Goal: Find specific page/section: Find specific page/section

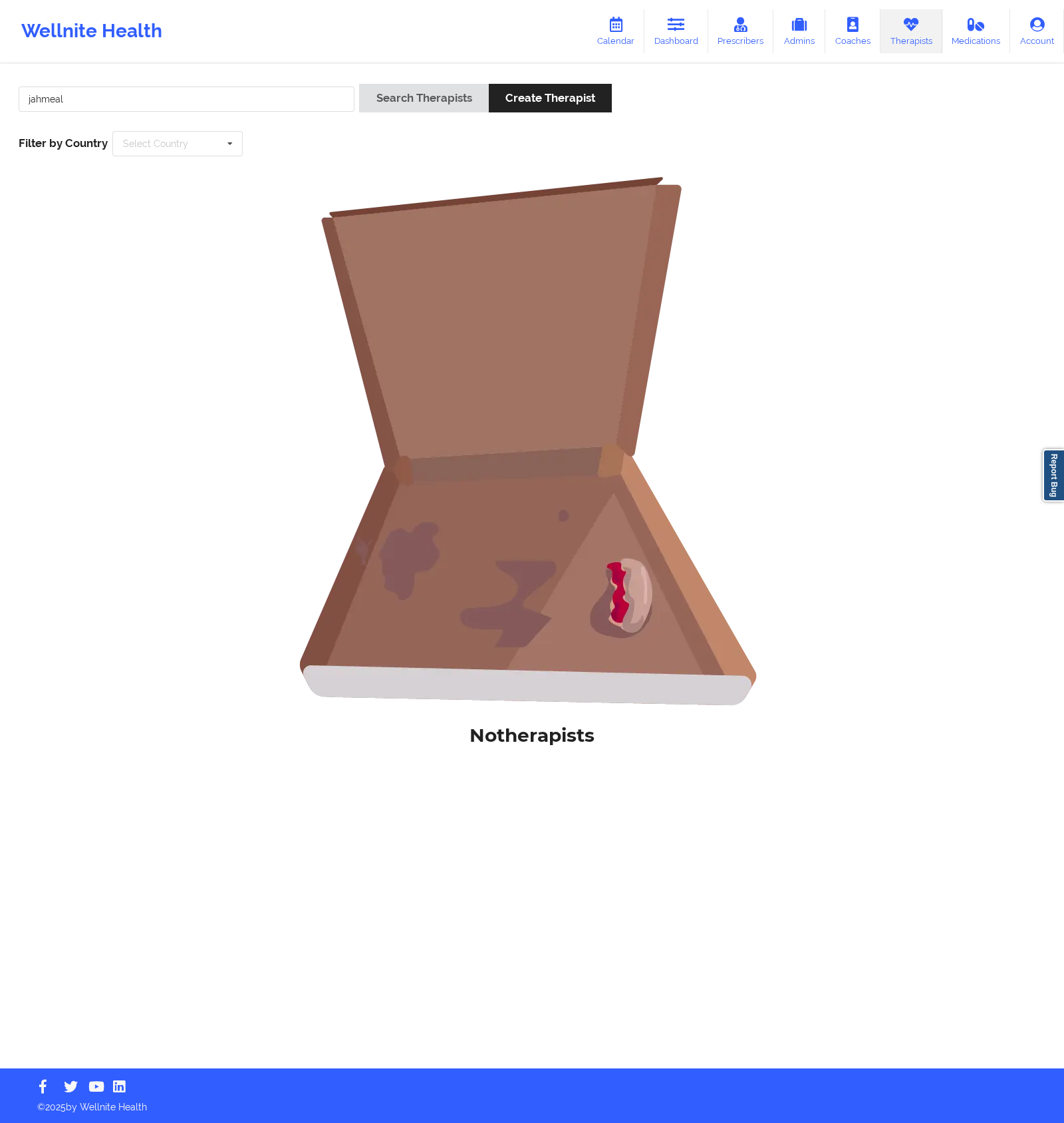
click at [241, 97] on input "jahmeal" at bounding box center [186, 99] width 336 height 25
drag, startPoint x: 241, startPoint y: 97, endPoint x: 44, endPoint y: 74, distance: 198.3
click at [44, 74] on div "jahmeal Search Therapists Create Therapist Filter by Country Select Country [GE…" at bounding box center [532, 120] width 1045 height 91
click at [664, 43] on link "Dashboard" at bounding box center [676, 31] width 64 height 44
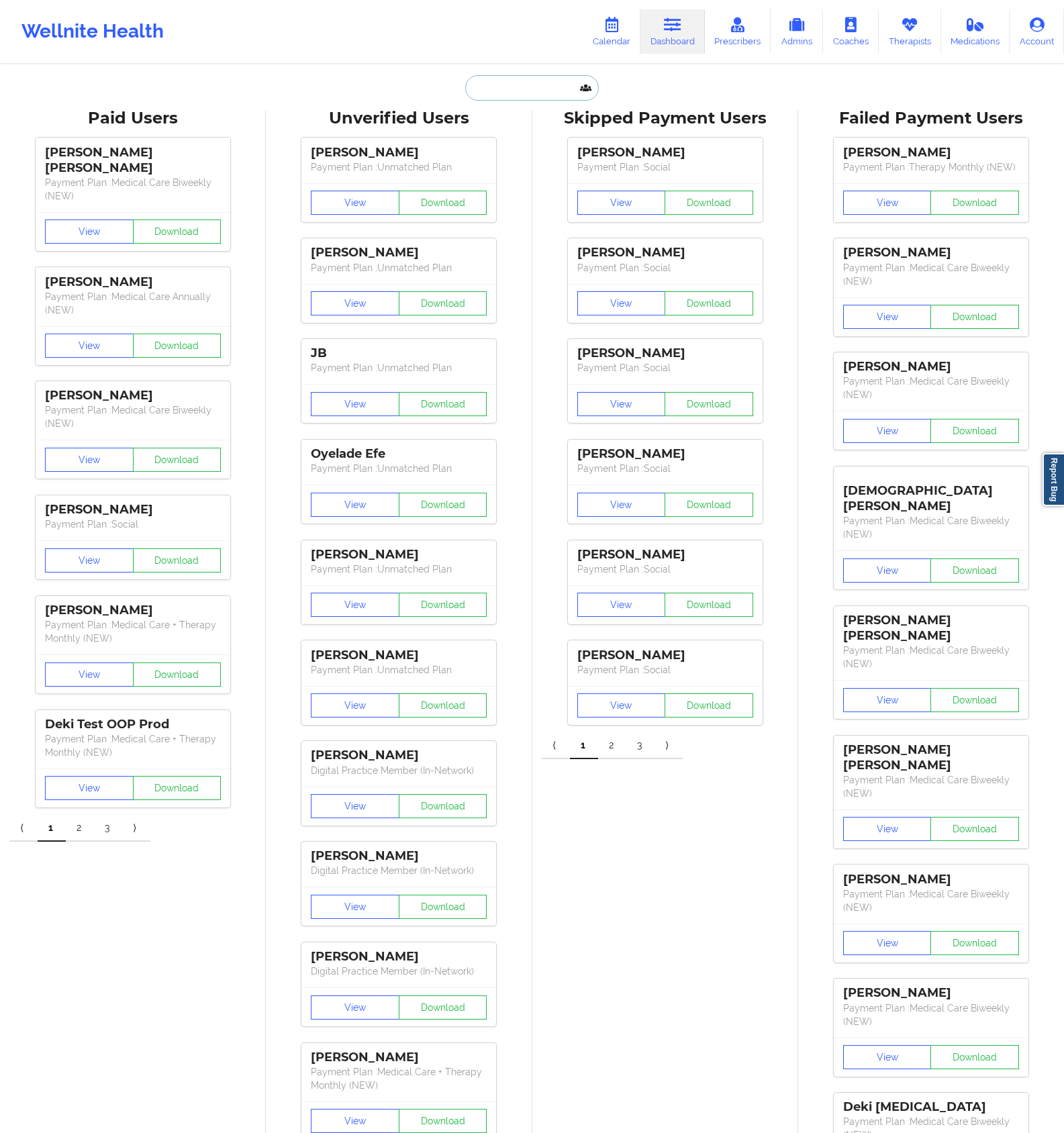
click at [535, 85] on input "text" at bounding box center [532, 88] width 133 height 26
type input "grace hill"
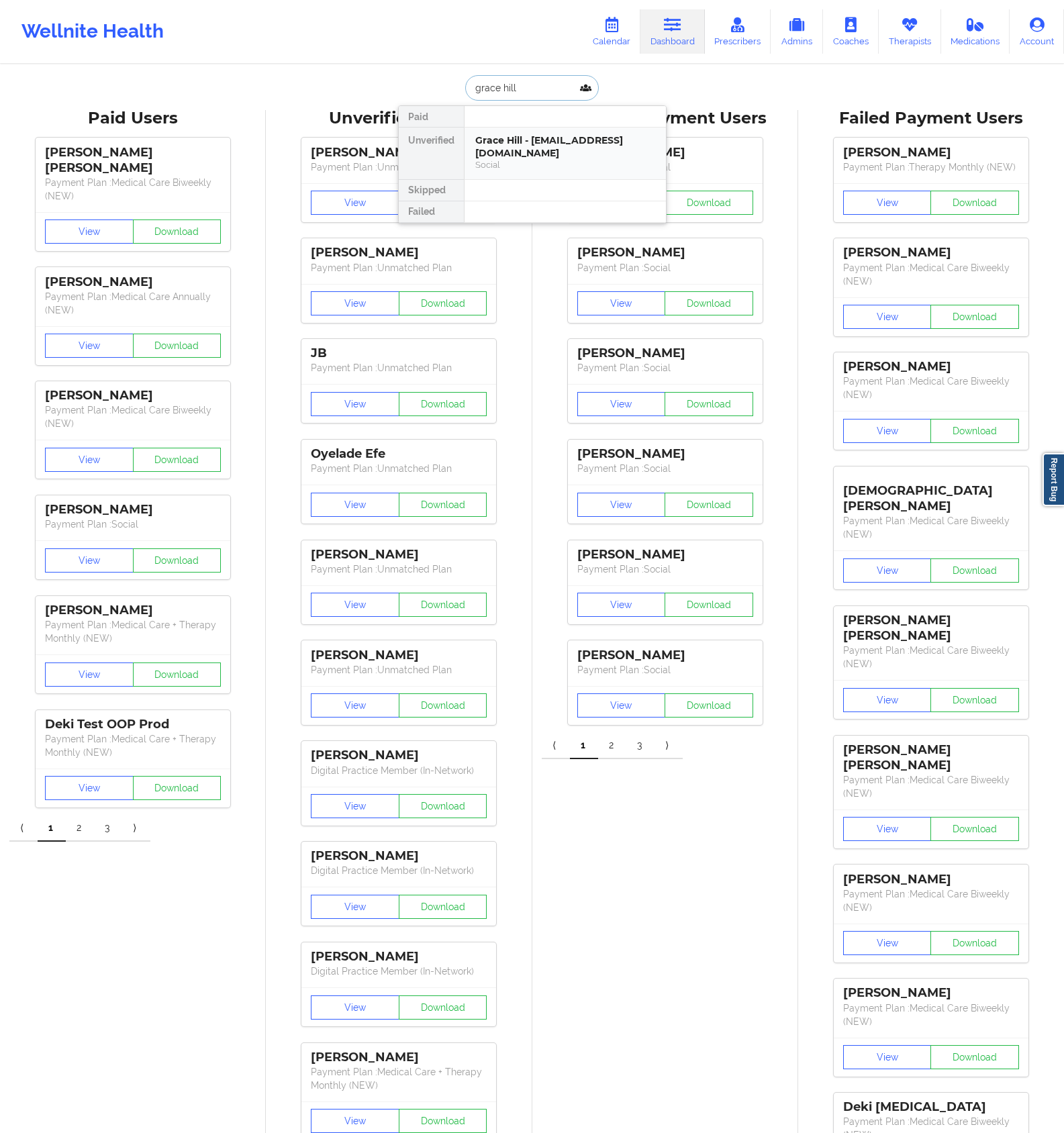
click at [550, 143] on div "Grace Hill - [EMAIL_ADDRESS][DOMAIN_NAME]" at bounding box center [565, 147] width 180 height 25
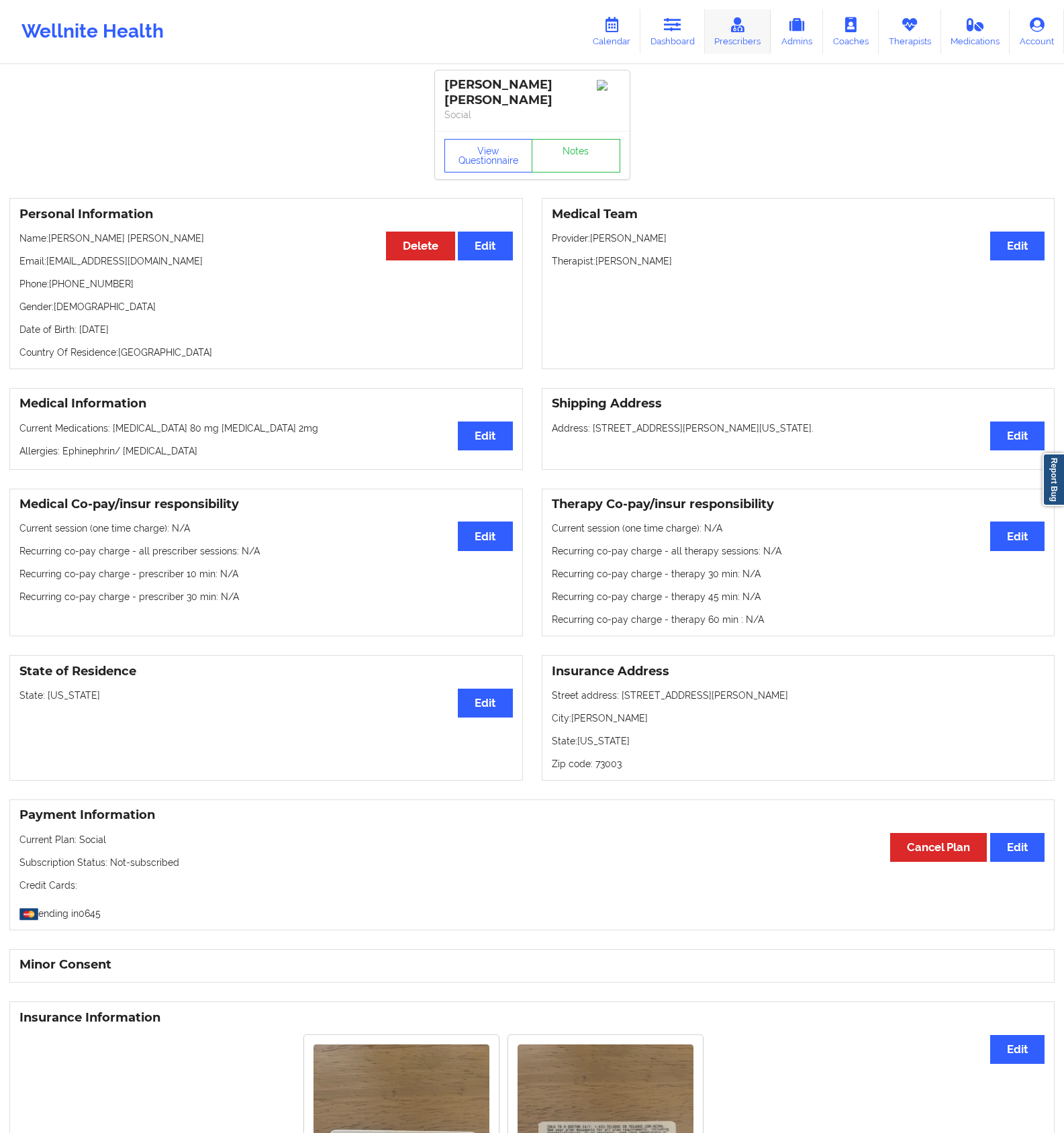
click at [744, 36] on link "Prescribers" at bounding box center [738, 31] width 66 height 45
